Goal: Task Accomplishment & Management: Use online tool/utility

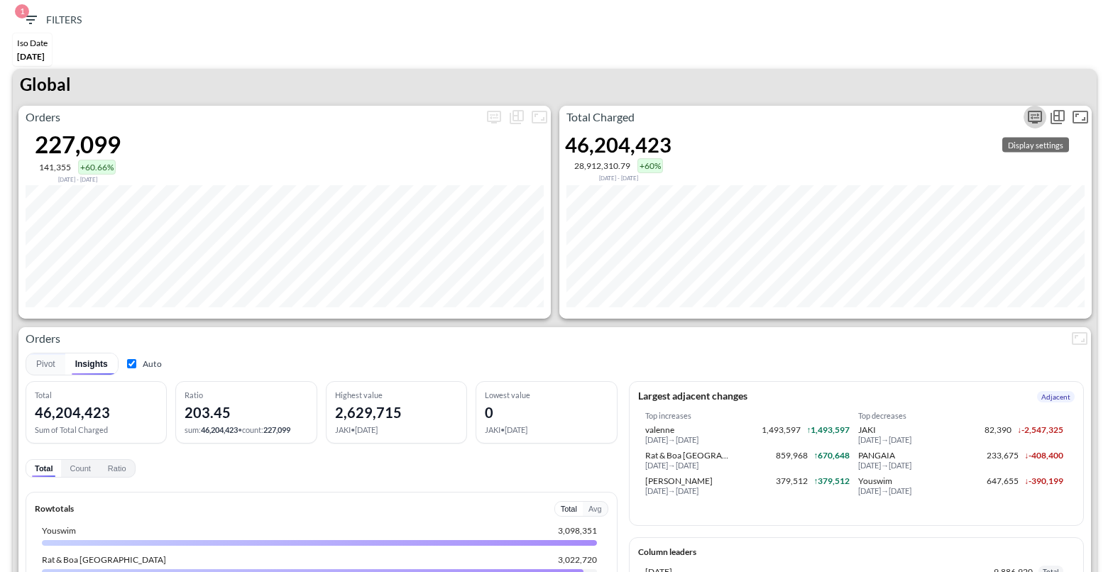
click at [1032, 113] on icon "more" at bounding box center [1035, 117] width 17 height 17
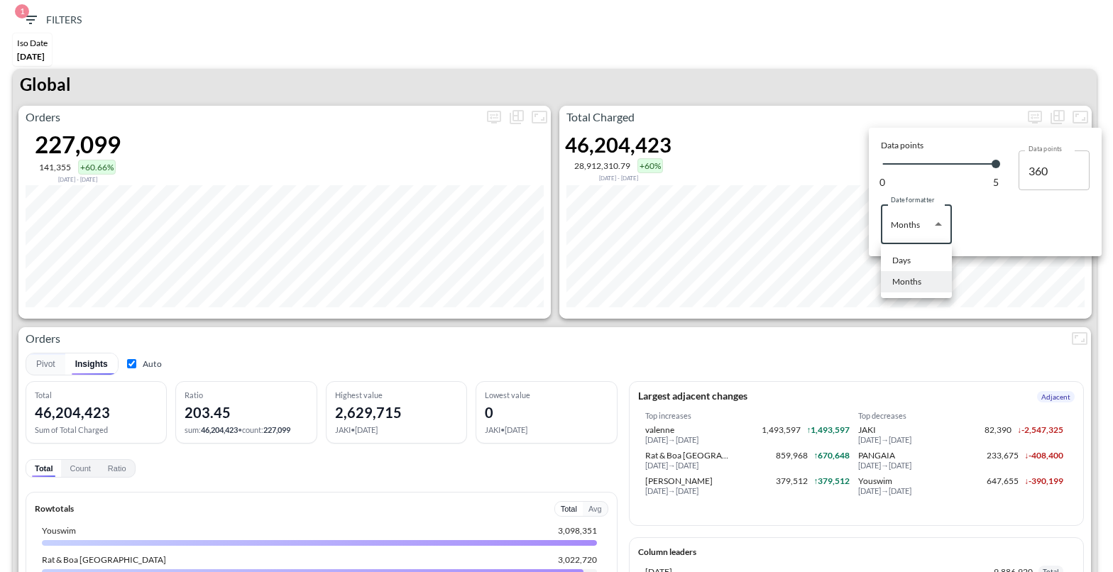
click at [914, 226] on body "BI.P.EYE, Interactive Analytics Dashboards 1 Filters Iso Date May 01, 2025 Glob…" at bounding box center [556, 286] width 1113 height 572
click at [902, 260] on div "Days" at bounding box center [901, 260] width 18 height 13
type input "Days"
type input "143"
click at [814, 72] on div at bounding box center [556, 286] width 1113 height 572
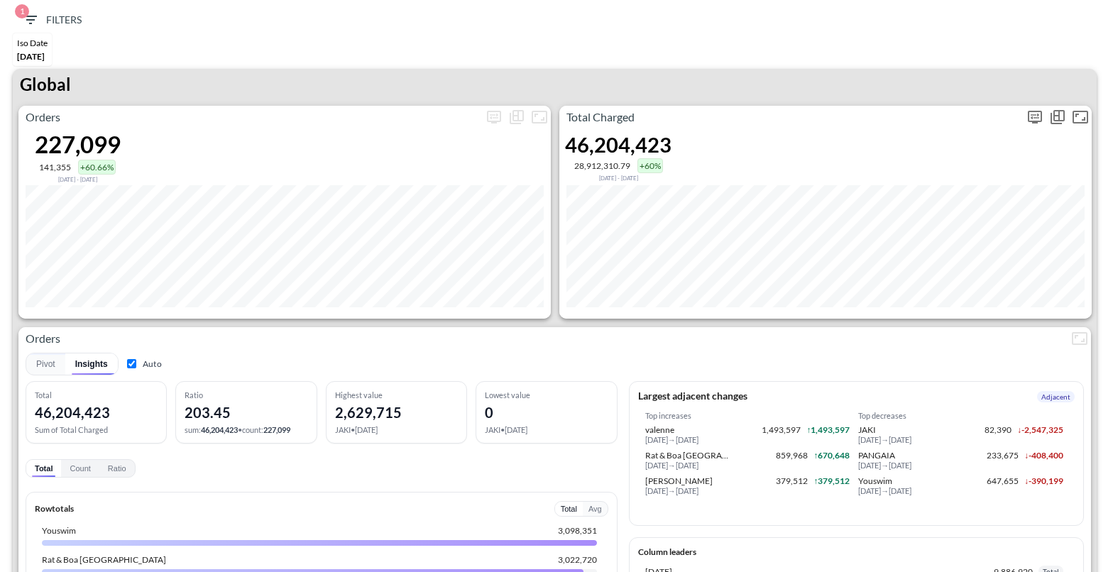
click at [1039, 117] on icon "more" at bounding box center [1035, 117] width 17 height 17
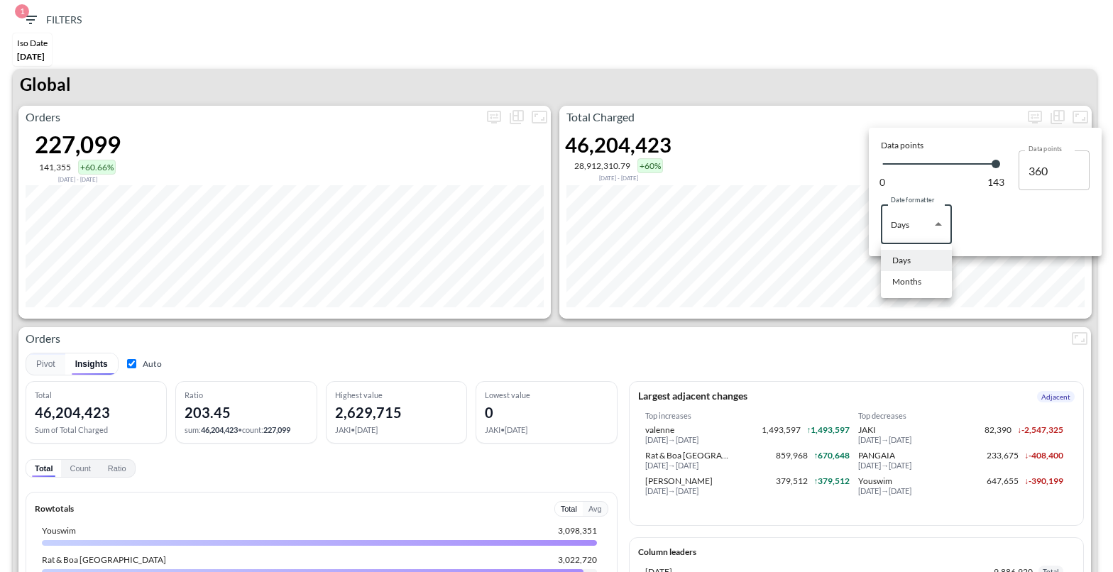
drag, startPoint x: 930, startPoint y: 222, endPoint x: 930, endPoint y: 230, distance: 7.8
click at [930, 222] on body "BI.P.EYE, Interactive Analytics Dashboards 1 Filters Iso Date May 01, 2025 Glob…" at bounding box center [556, 286] width 1113 height 572
click at [919, 280] on div "Months" at bounding box center [906, 281] width 29 height 13
type input "Months"
click at [912, 48] on div at bounding box center [556, 286] width 1113 height 572
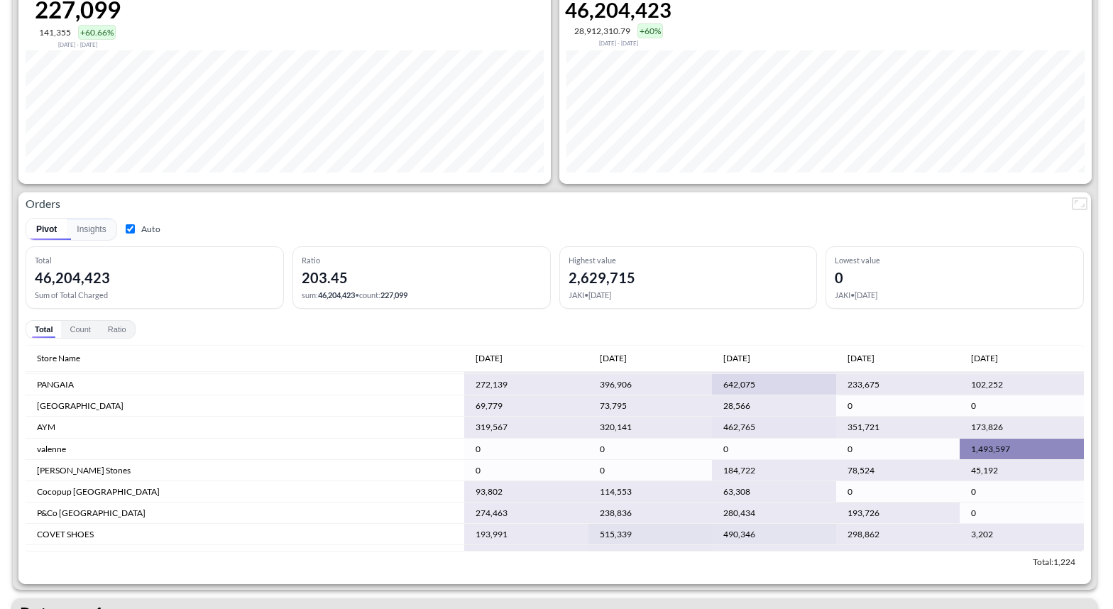
scroll to position [92, 0]
